Goal: Transaction & Acquisition: Purchase product/service

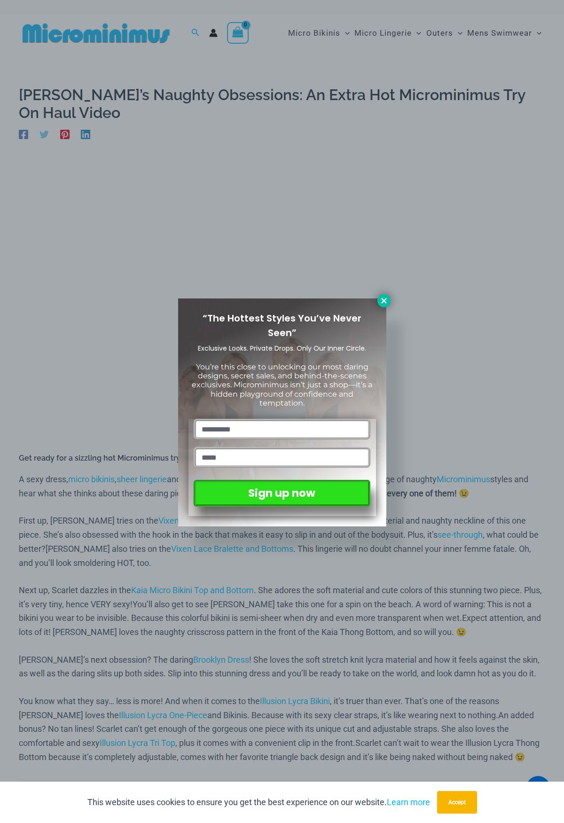
click at [380, 302] on icon at bounding box center [384, 300] width 8 height 8
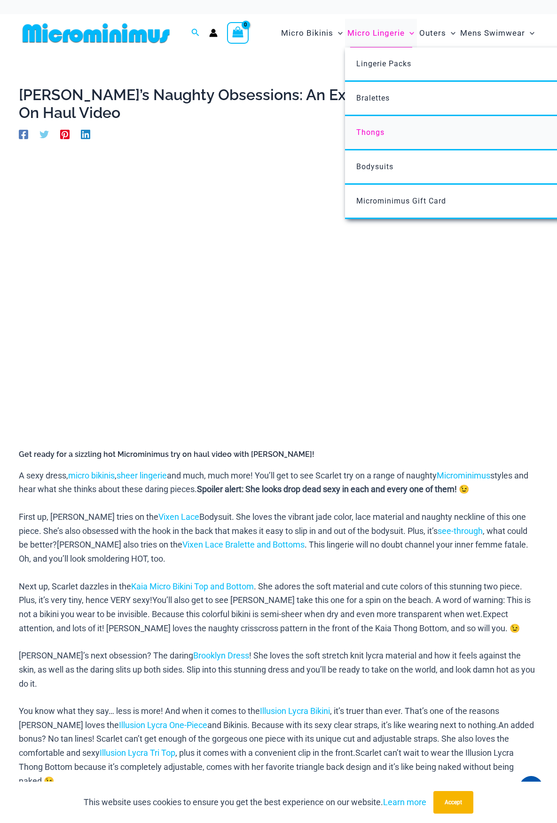
click at [374, 128] on span "Thongs" at bounding box center [370, 132] width 28 height 9
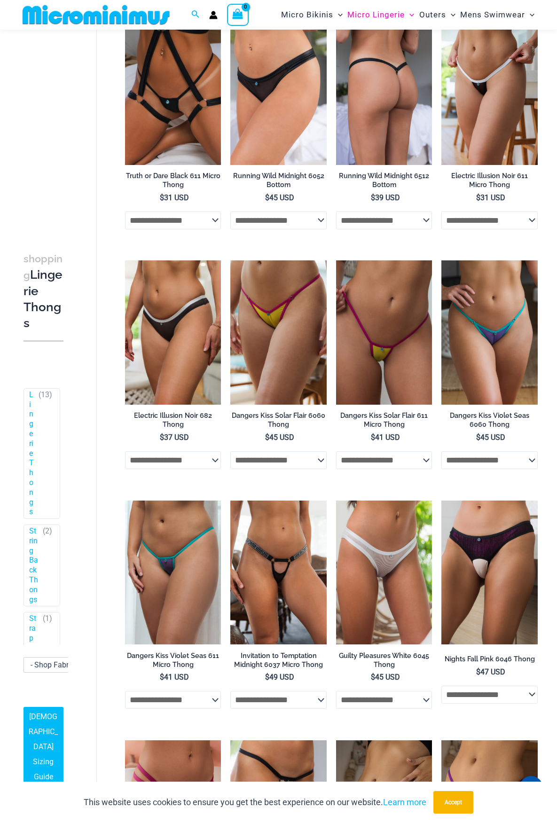
scroll to position [87, 0]
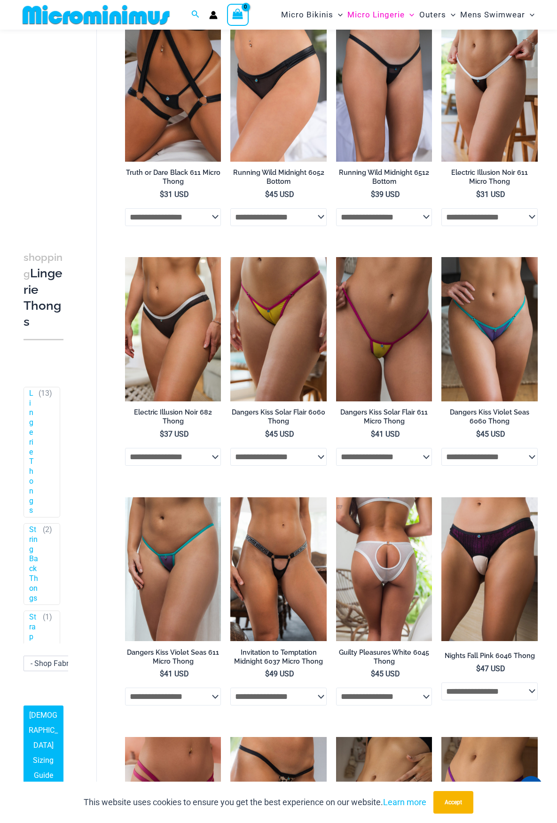
click at [364, 524] on img at bounding box center [384, 569] width 96 height 144
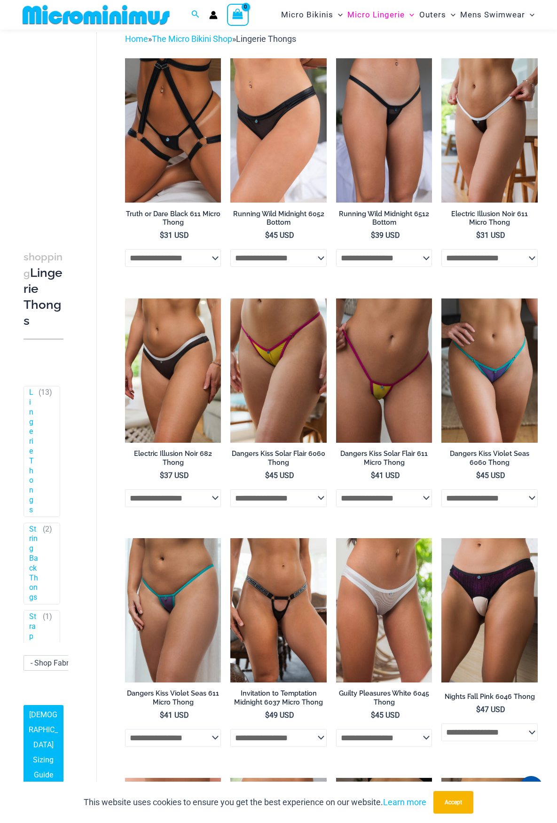
scroll to position [0, 0]
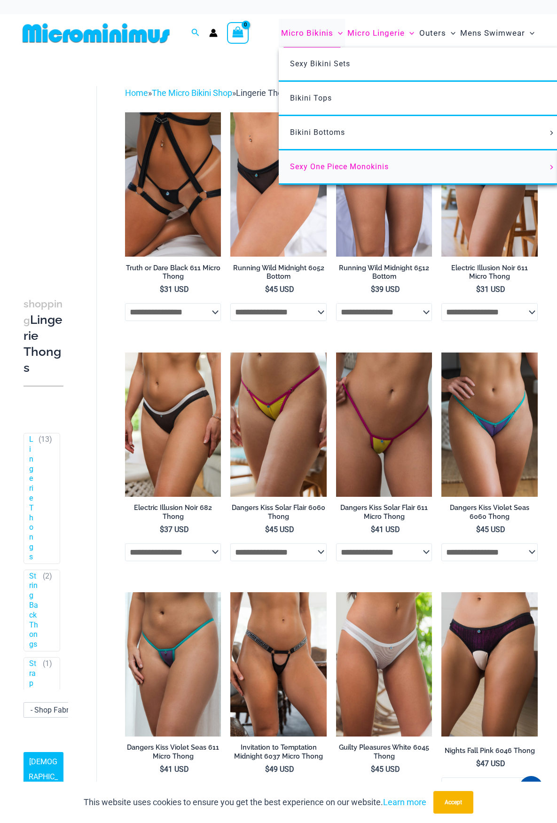
click at [323, 164] on span "Sexy One Piece Monokinis" at bounding box center [339, 166] width 99 height 9
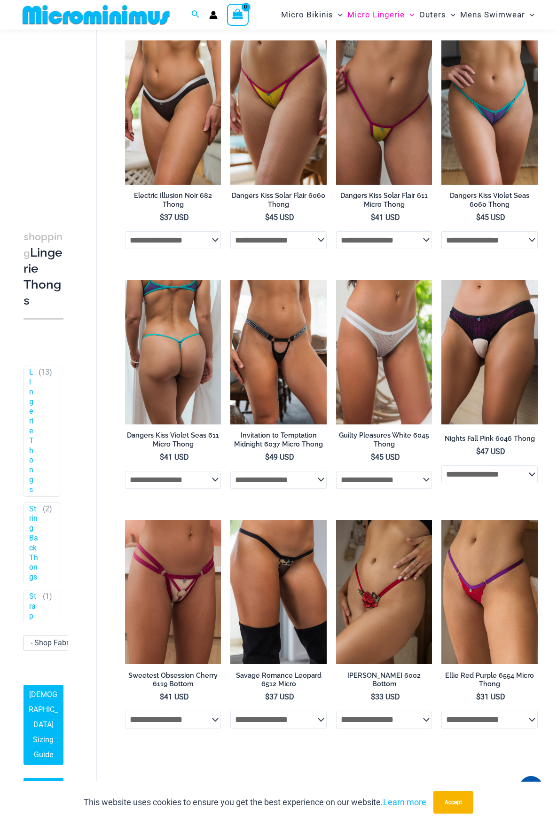
scroll to position [461, 0]
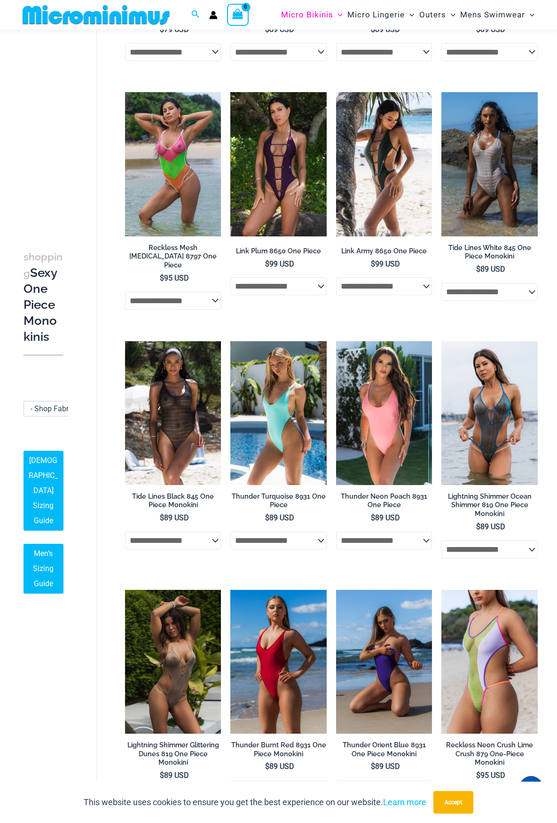
scroll to position [744, 0]
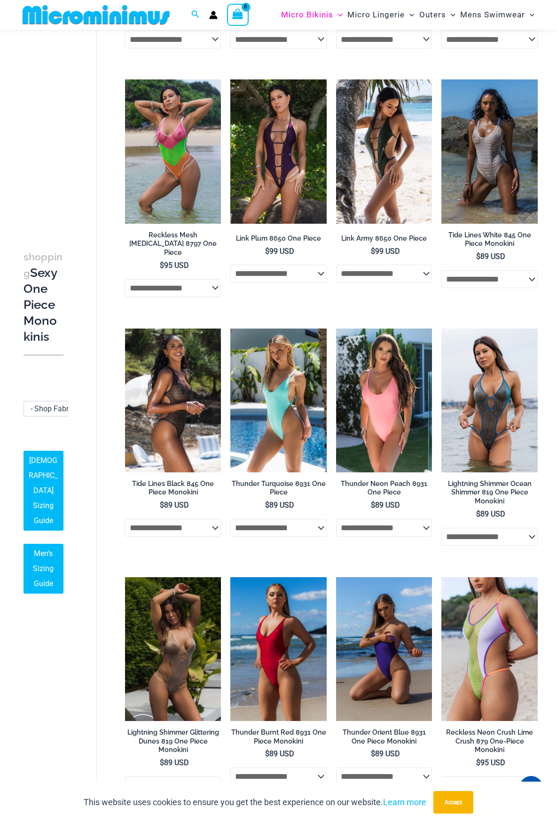
click at [193, 360] on img at bounding box center [173, 400] width 96 height 144
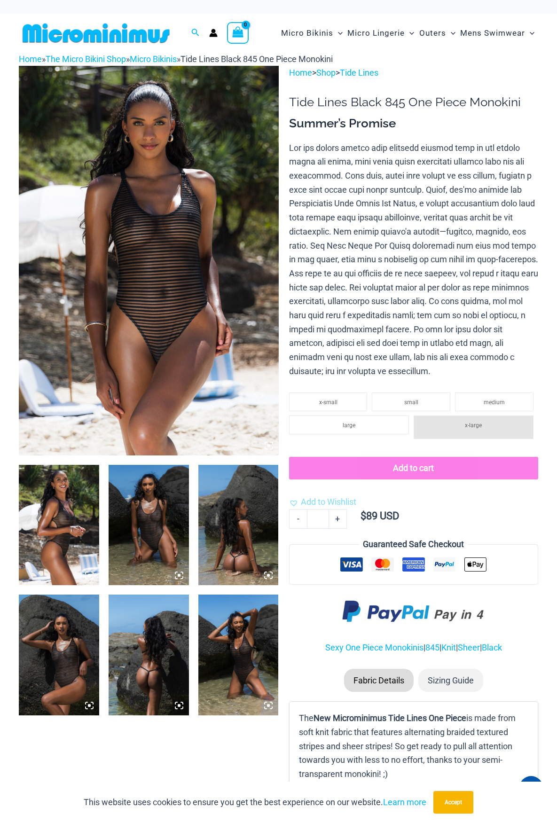
click at [159, 536] on img at bounding box center [149, 525] width 80 height 120
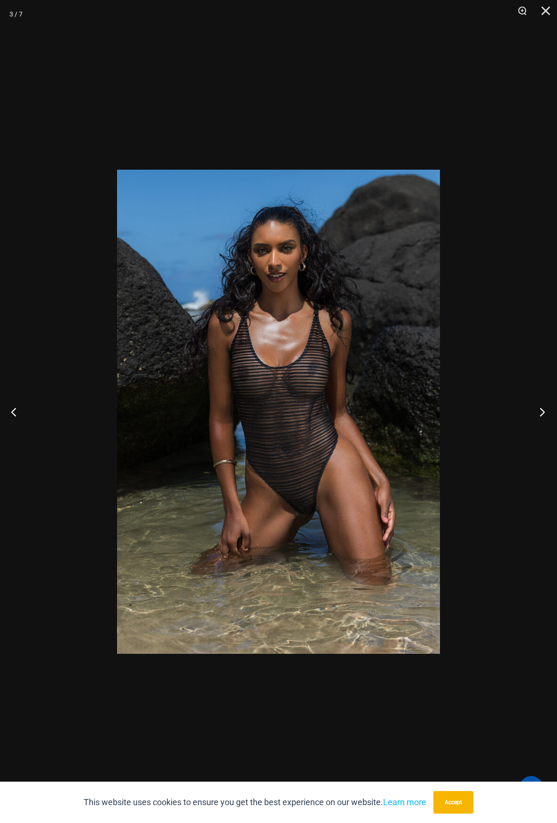
click at [541, 410] on button "Next" at bounding box center [539, 411] width 35 height 47
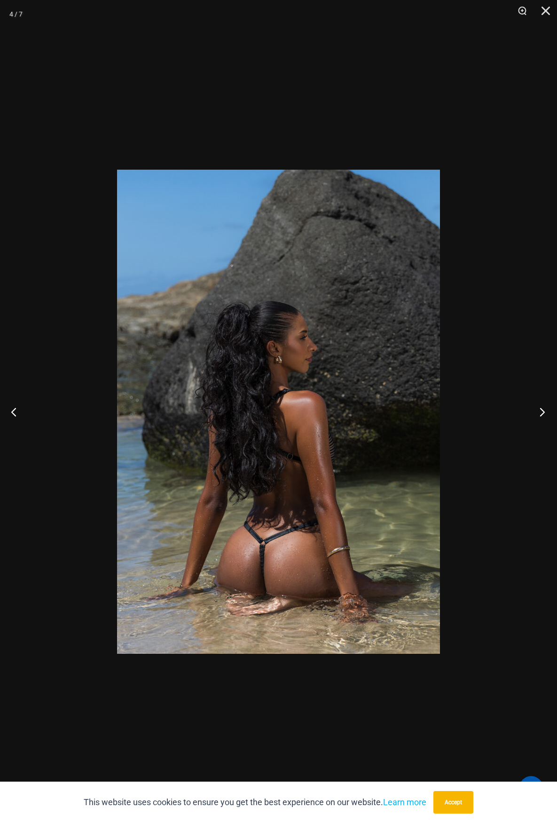
click at [542, 409] on button "Next" at bounding box center [539, 411] width 35 height 47
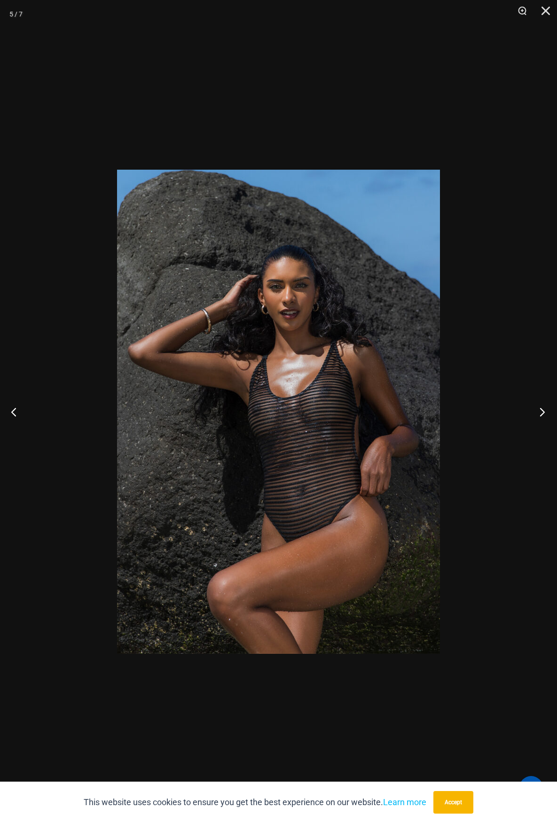
click at [542, 409] on button "Next" at bounding box center [539, 411] width 35 height 47
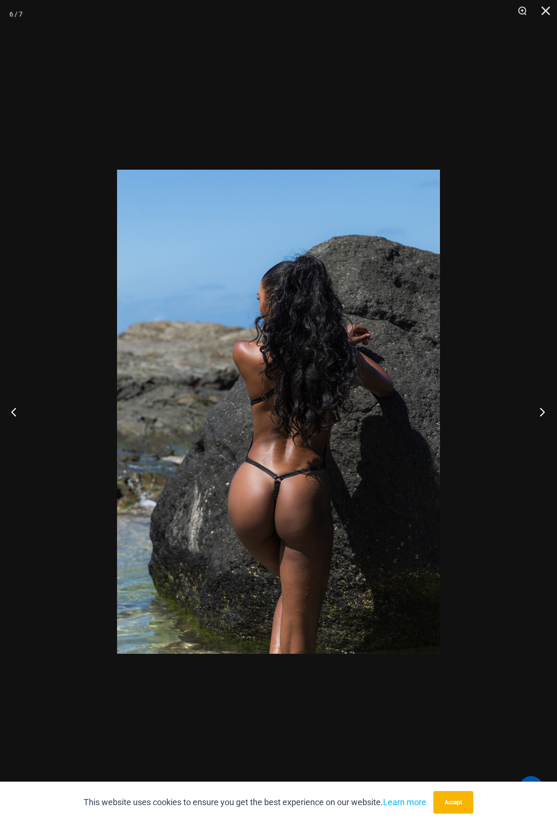
click at [542, 409] on button "Next" at bounding box center [539, 411] width 35 height 47
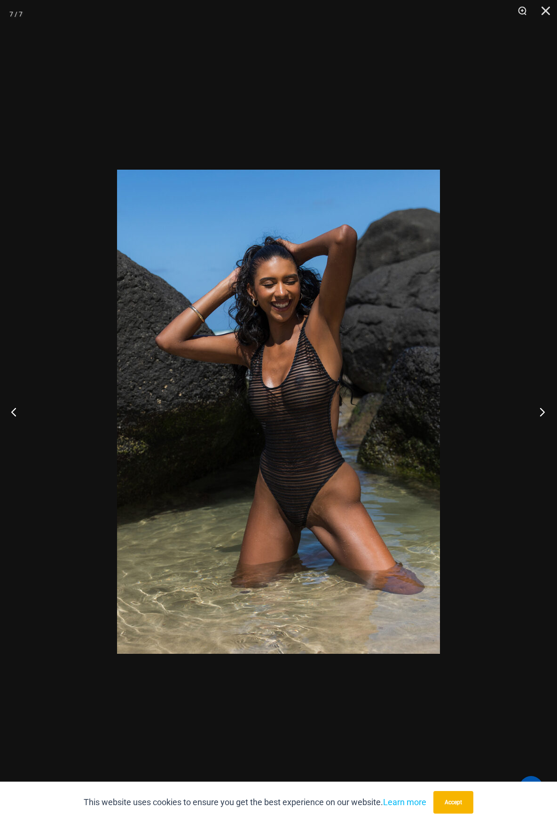
click at [542, 408] on button "Next" at bounding box center [539, 411] width 35 height 47
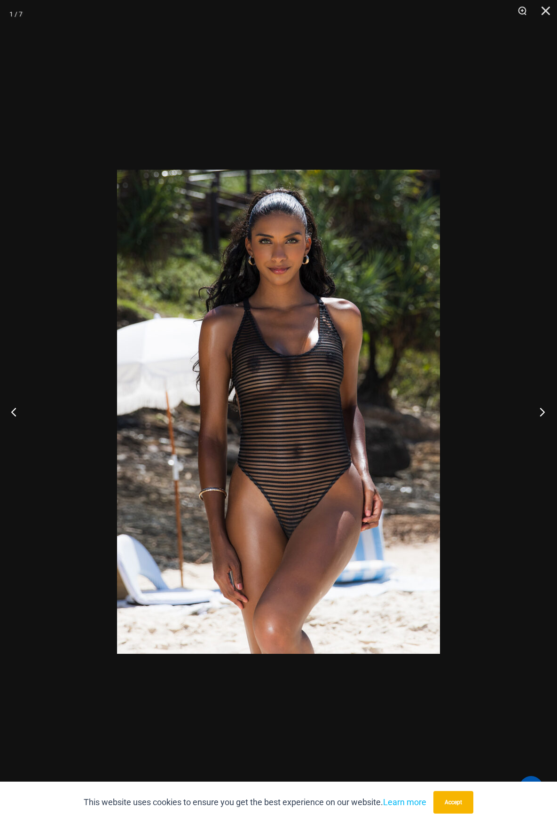
click at [542, 408] on button "Next" at bounding box center [539, 411] width 35 height 47
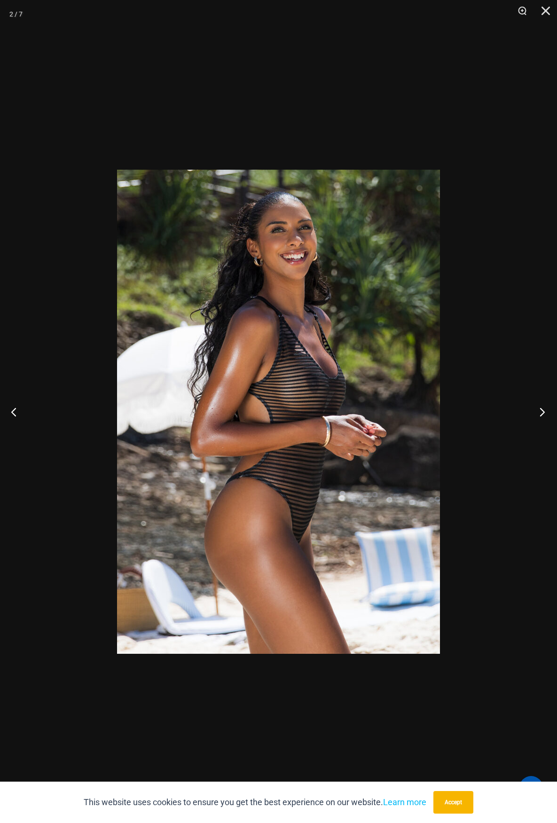
click at [542, 408] on button "Next" at bounding box center [539, 411] width 35 height 47
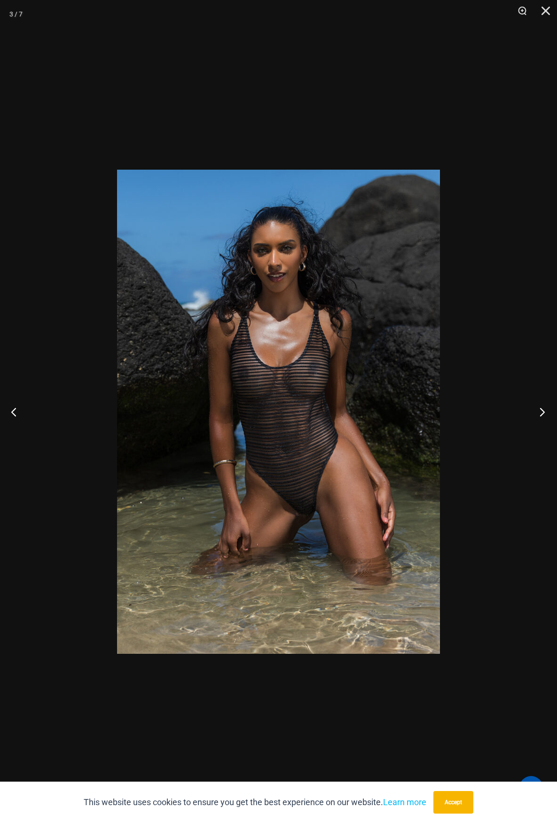
click at [542, 407] on button "Next" at bounding box center [539, 411] width 35 height 47
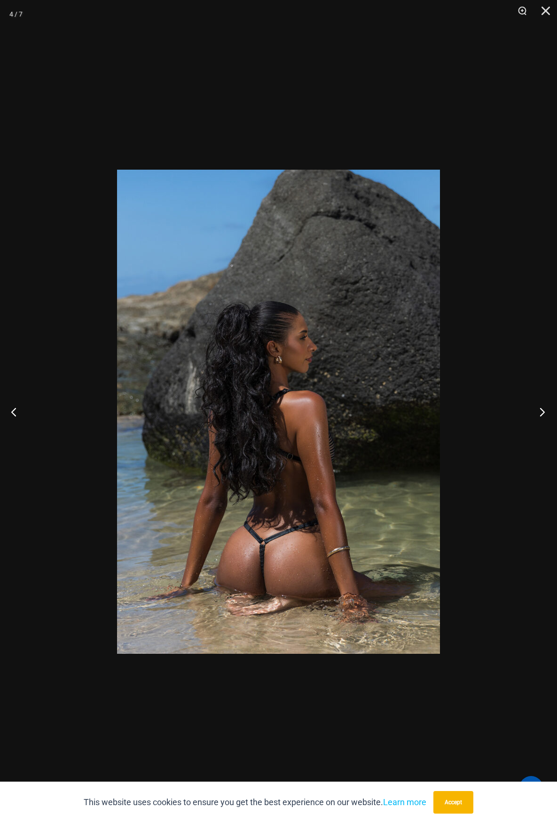
click at [541, 407] on button "Next" at bounding box center [539, 411] width 35 height 47
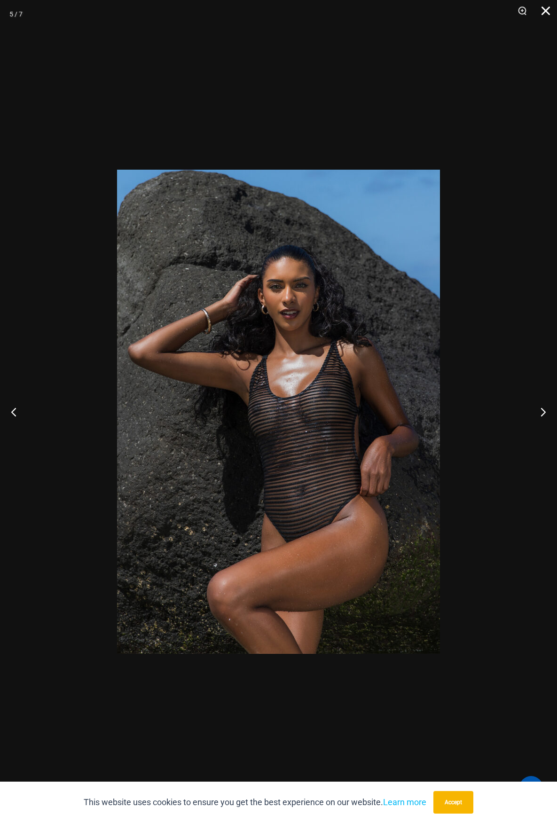
click at [541, 11] on button "Close" at bounding box center [541, 14] width 23 height 28
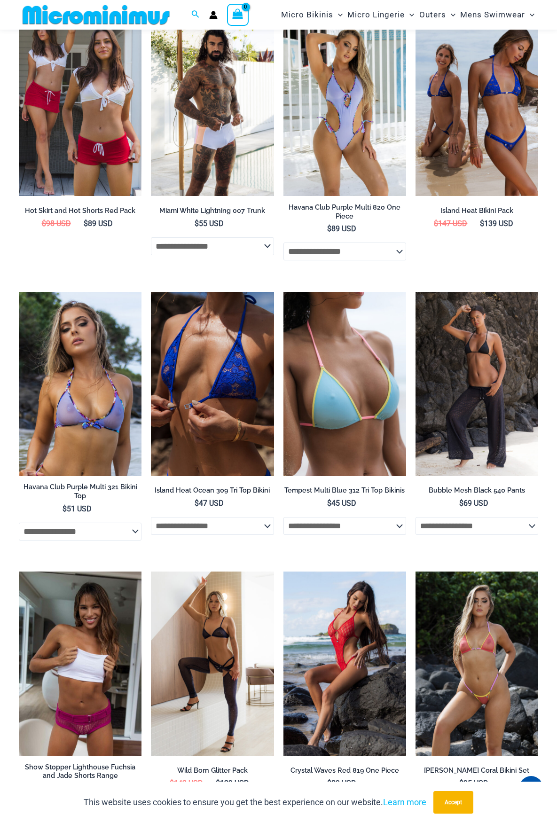
scroll to position [931, 0]
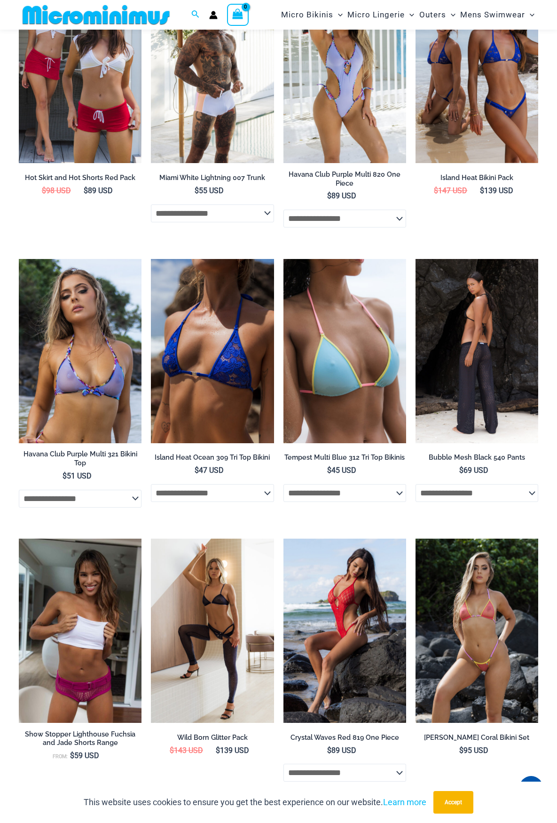
click at [454, 494] on div "**********" at bounding box center [476, 476] width 123 height 52
click at [457, 443] on img at bounding box center [476, 351] width 123 height 184
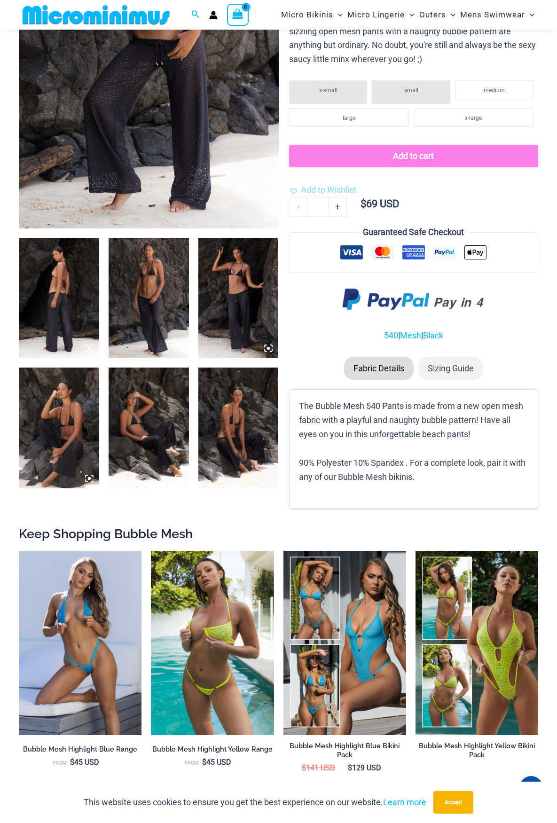
scroll to position [273, 0]
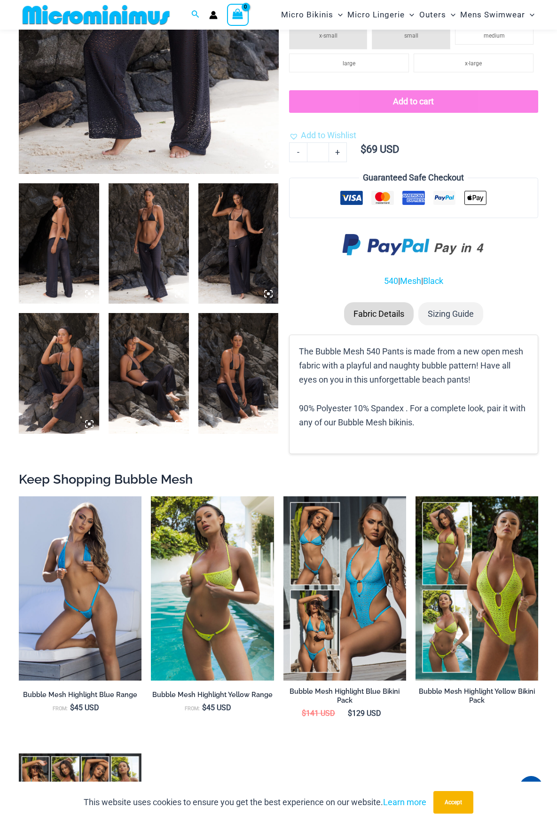
click at [61, 17] on img at bounding box center [96, 14] width 155 height 21
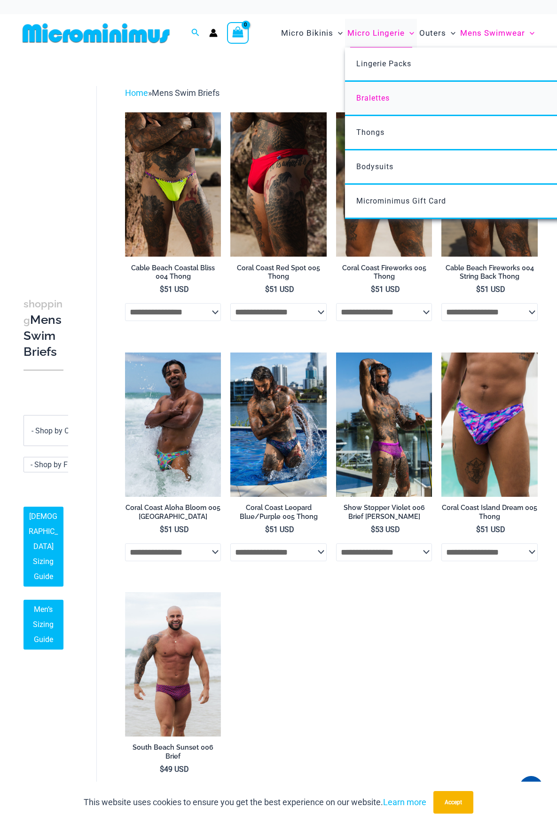
click at [374, 95] on span "Bralettes" at bounding box center [372, 98] width 33 height 9
